Goal: Task Accomplishment & Management: Use online tool/utility

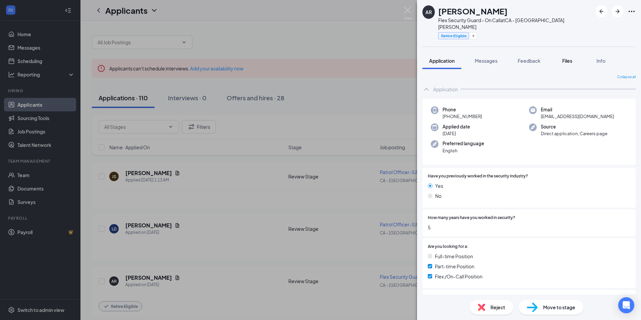
click at [564, 58] on span "Files" at bounding box center [567, 61] width 10 height 6
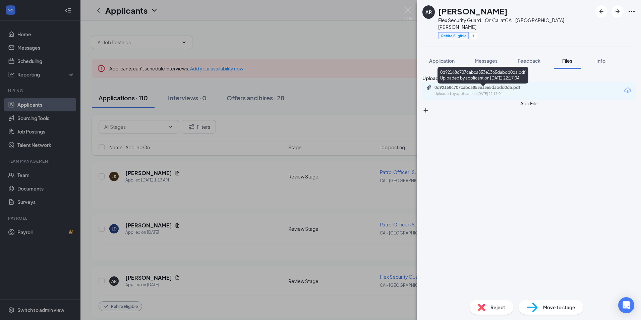
click at [479, 90] on div "0d92168c707cabca853e1365dabdd0da.pdf" at bounding box center [481, 87] width 94 height 5
click at [410, 11] on img at bounding box center [407, 13] width 8 height 13
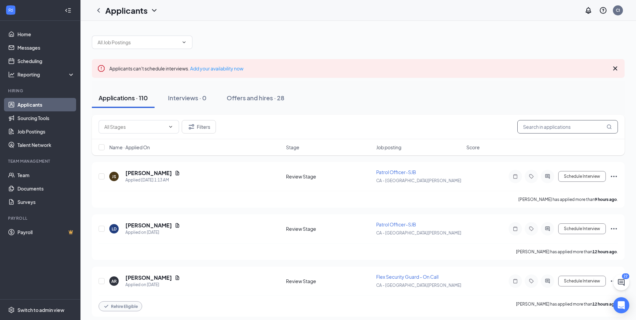
click at [555, 126] on input "text" at bounding box center [567, 126] width 101 height 13
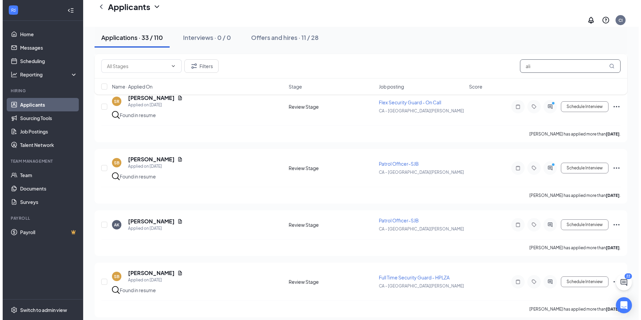
scroll to position [737, 0]
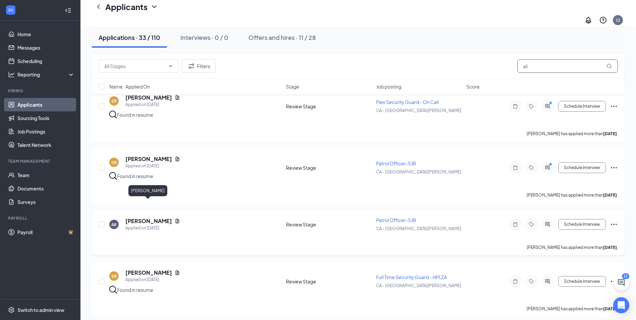
type input "ali"
click at [142, 217] on h5 "[PERSON_NAME]" at bounding box center [148, 220] width 47 height 7
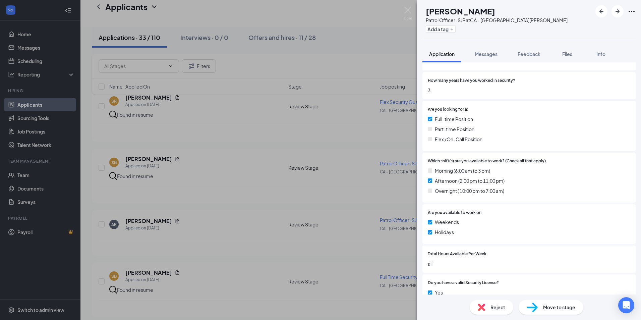
scroll to position [134, 0]
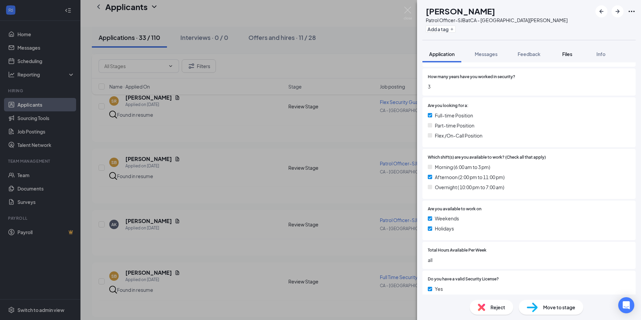
click at [574, 54] on div "Files" at bounding box center [566, 54] width 13 height 7
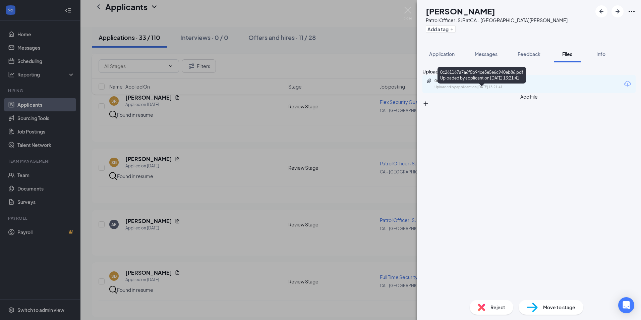
click at [503, 90] on div "Uploaded by applicant on [DATE] 13:21:41" at bounding box center [484, 86] width 101 height 5
